Goal: Task Accomplishment & Management: Manage account settings

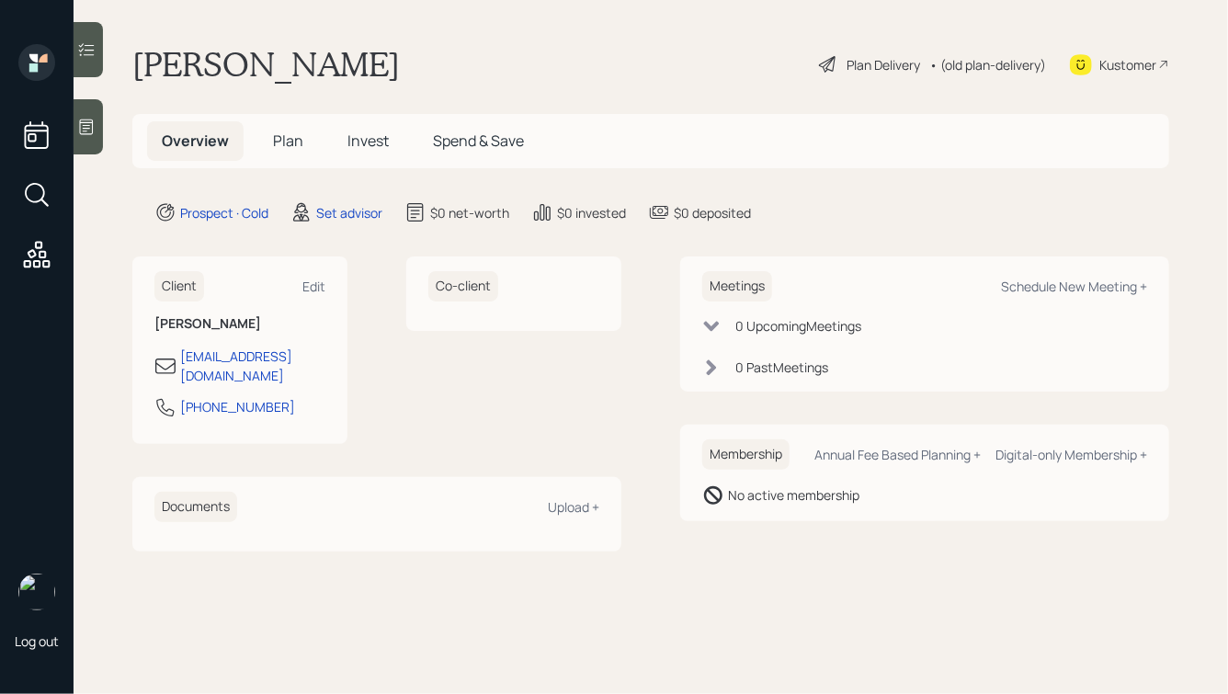
click at [91, 132] on icon at bounding box center [86, 127] width 18 height 18
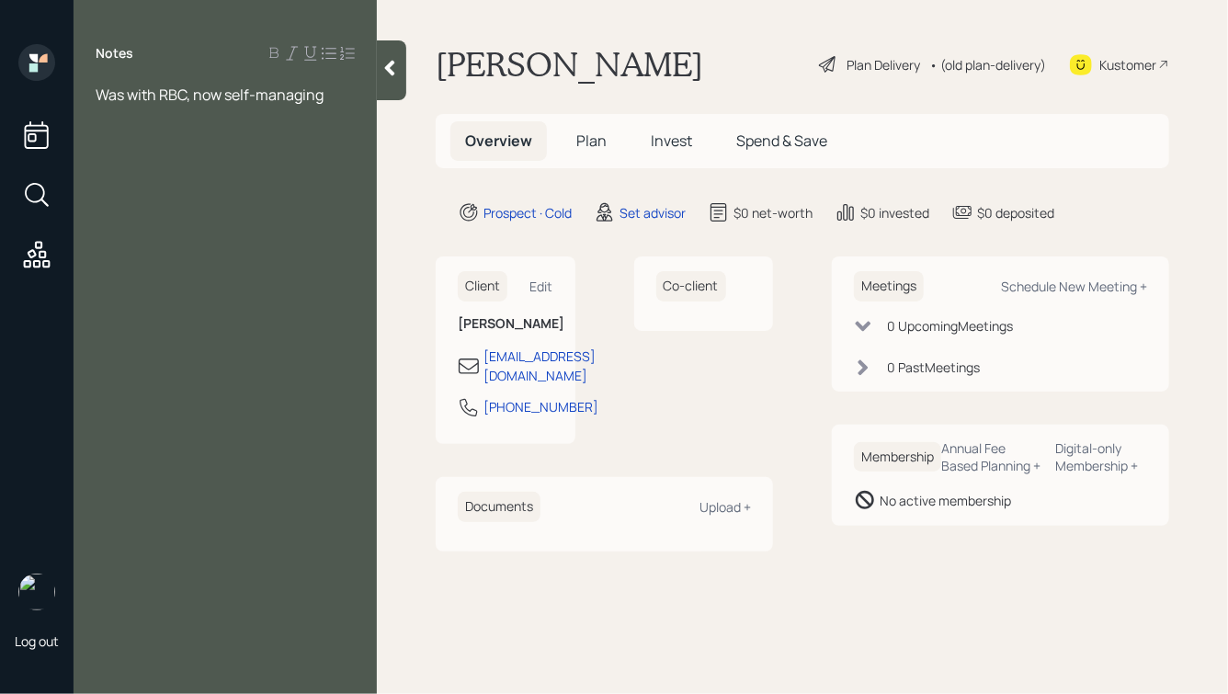
click at [97, 89] on span "Was with RBC, now self-managing" at bounding box center [210, 95] width 228 height 20
click at [392, 66] on icon at bounding box center [389, 68] width 18 height 18
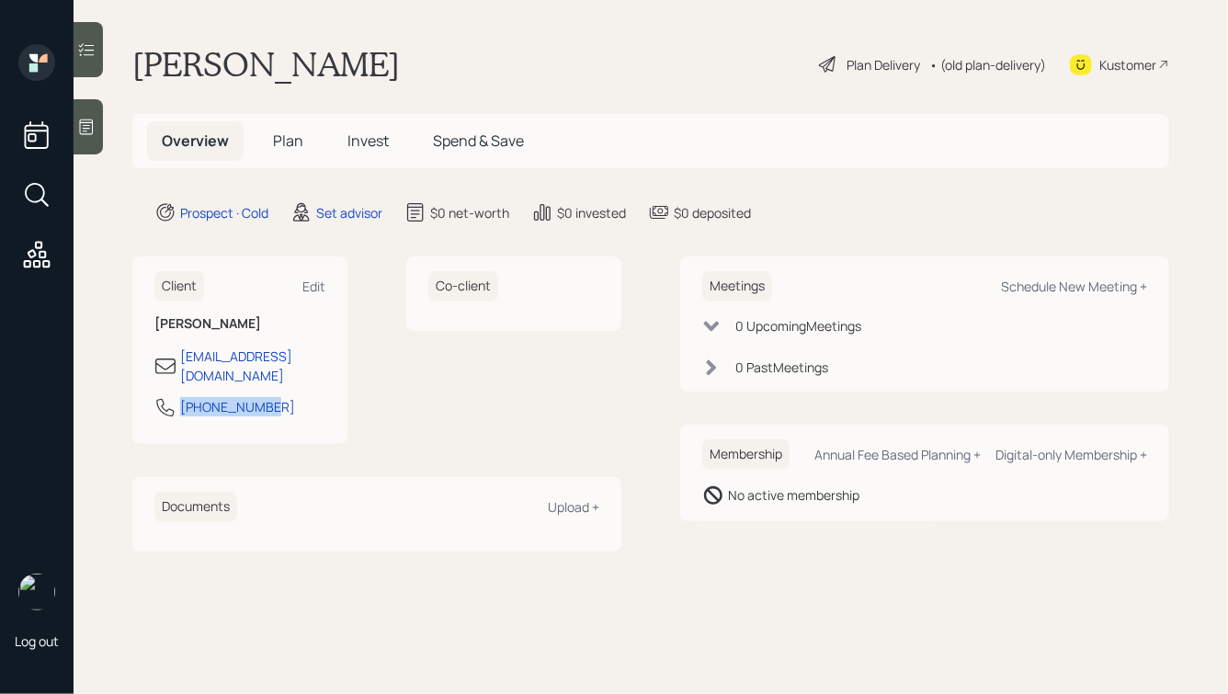
drag, startPoint x: 272, startPoint y: 394, endPoint x: 137, endPoint y: 398, distance: 135.1
click at [137, 398] on div "Client Edit [PERSON_NAME] [EMAIL_ADDRESS][DOMAIN_NAME] [PHONE_NUMBER]" at bounding box center [239, 349] width 215 height 187
copy div "[PHONE_NUMBER]"
click at [308, 286] on div "Edit" at bounding box center [313, 286] width 23 height 17
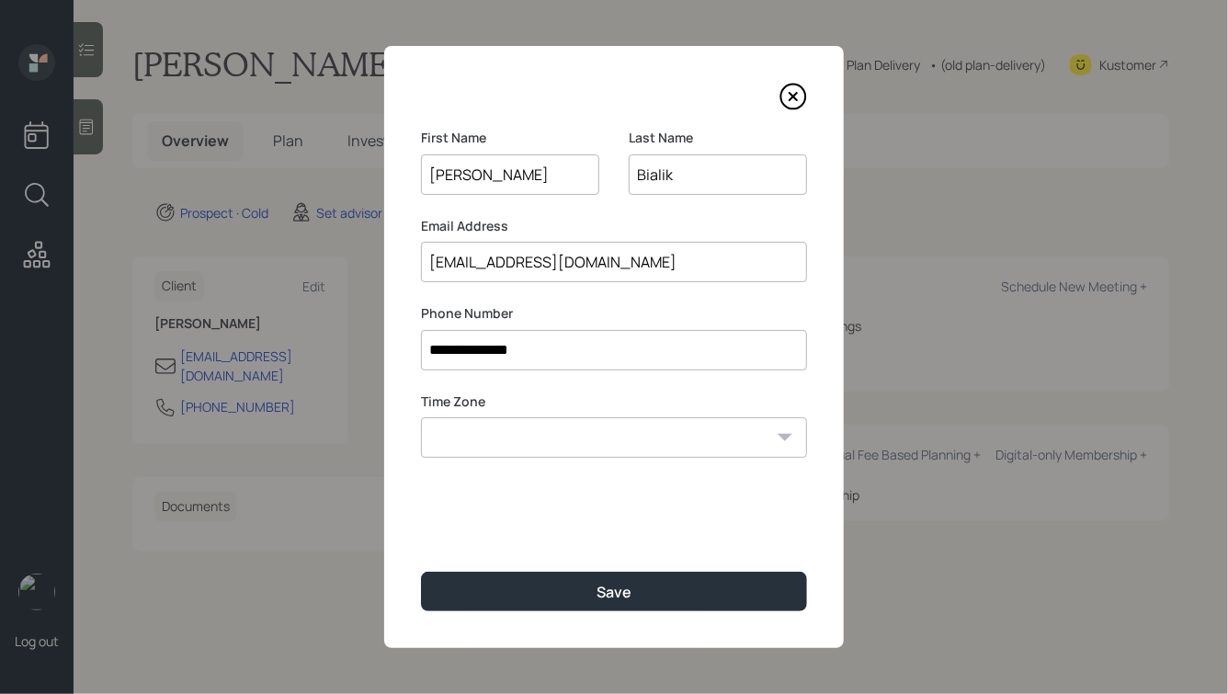
click at [491, 438] on select "Eastern Standard Time Central Standard Time Mountain Standard Time Pacific Stan…" at bounding box center [614, 437] width 386 height 40
select select "America/Los_Angeles"
click at [421, 417] on select "Eastern Standard Time Central Standard Time Mountain Standard Time Pacific Stan…" at bounding box center [614, 437] width 386 height 40
click at [564, 568] on div "**********" at bounding box center [614, 347] width 460 height 602
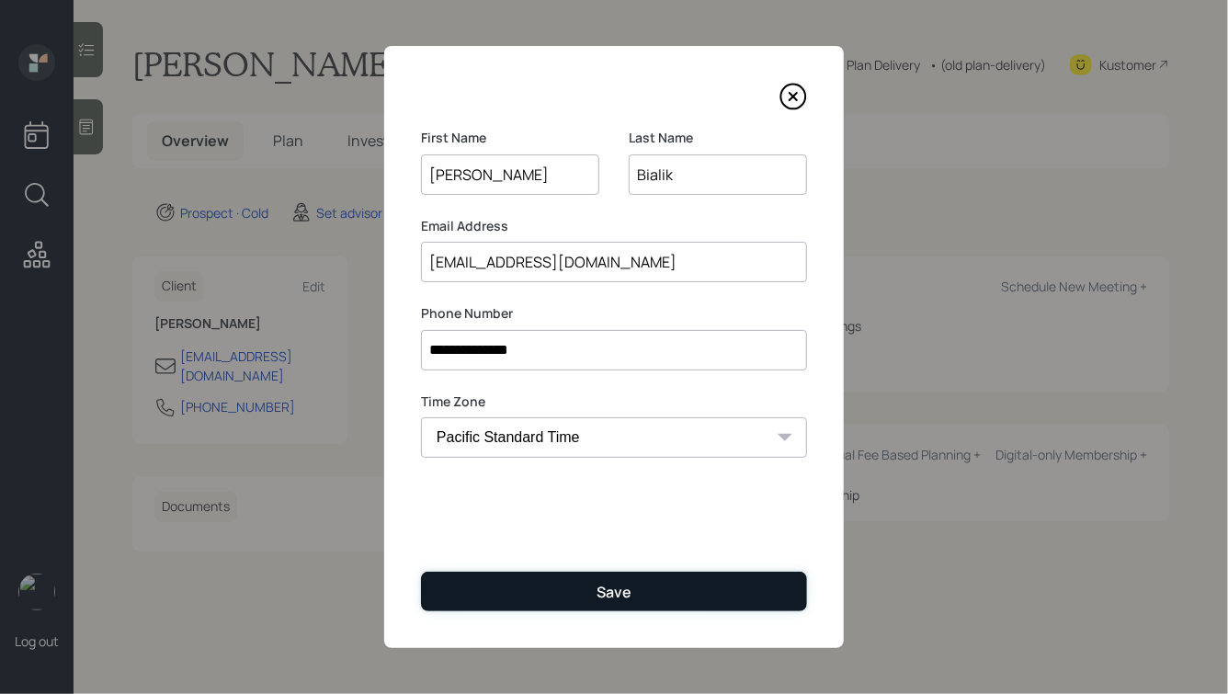
click at [564, 581] on button "Save" at bounding box center [614, 592] width 386 height 40
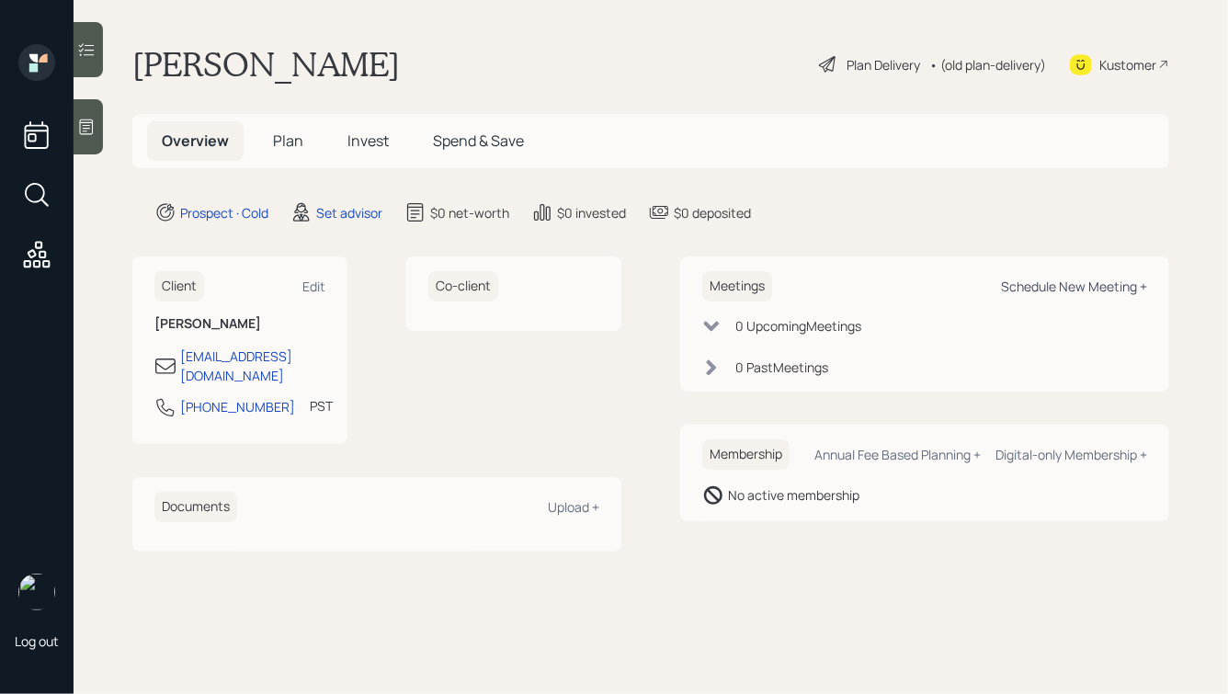
click at [1062, 287] on div "Schedule New Meeting +" at bounding box center [1074, 286] width 146 height 17
select select "round-[PERSON_NAME]"
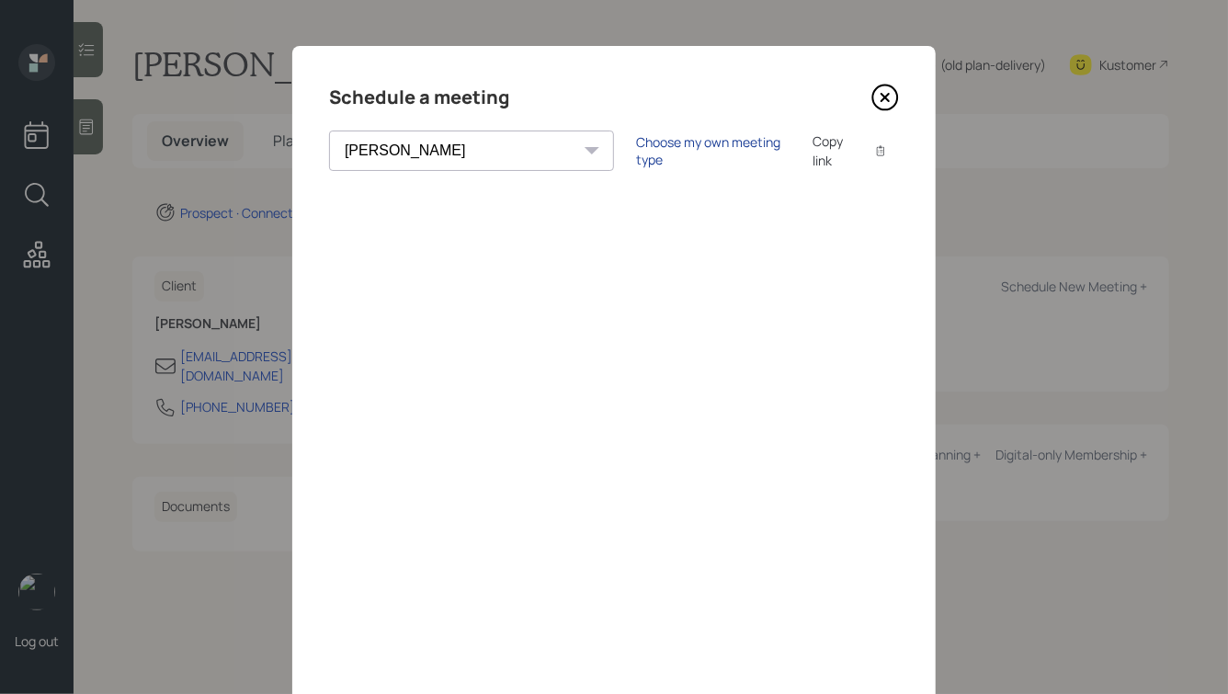
click at [636, 152] on div "Choose my own meeting type" at bounding box center [713, 150] width 154 height 35
